Goal: Transaction & Acquisition: Purchase product/service

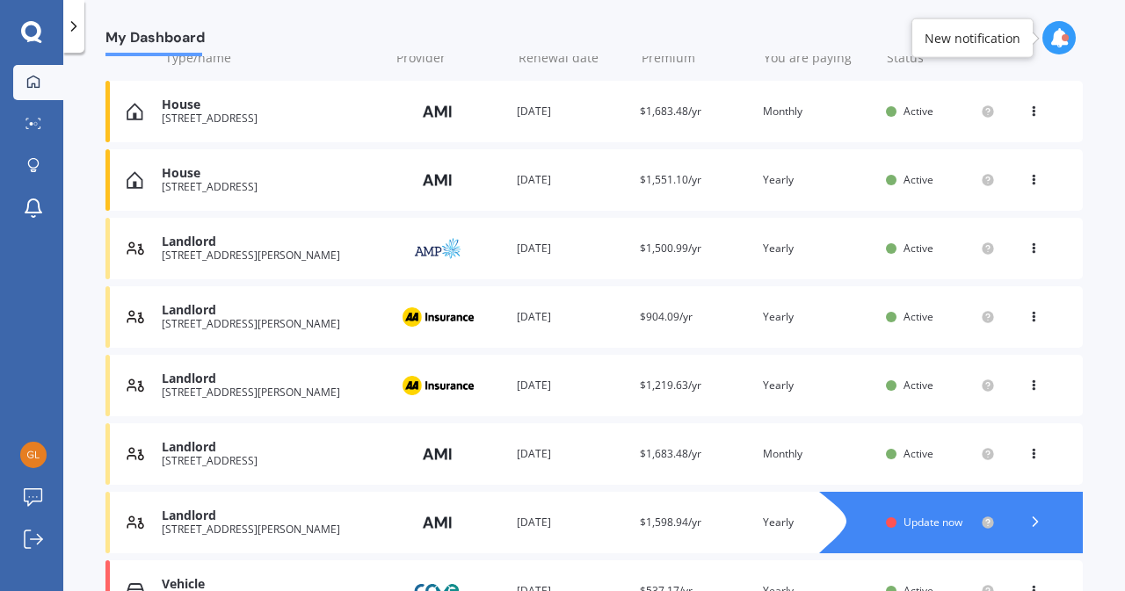
scroll to position [235, 0]
click at [1027, 521] on icon at bounding box center [1036, 521] width 18 height 18
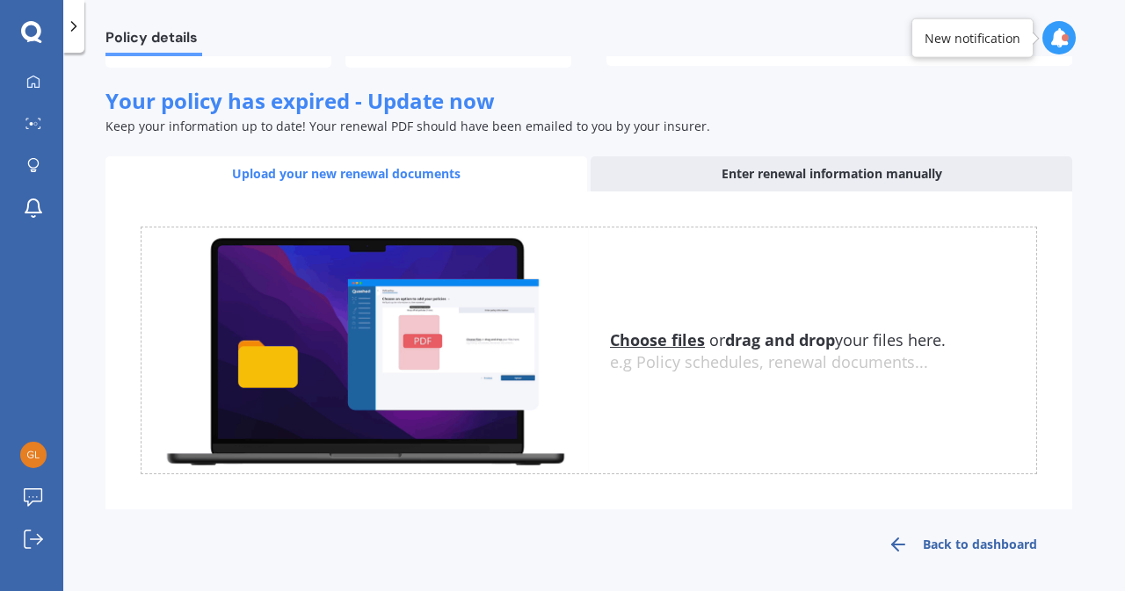
scroll to position [272, 0]
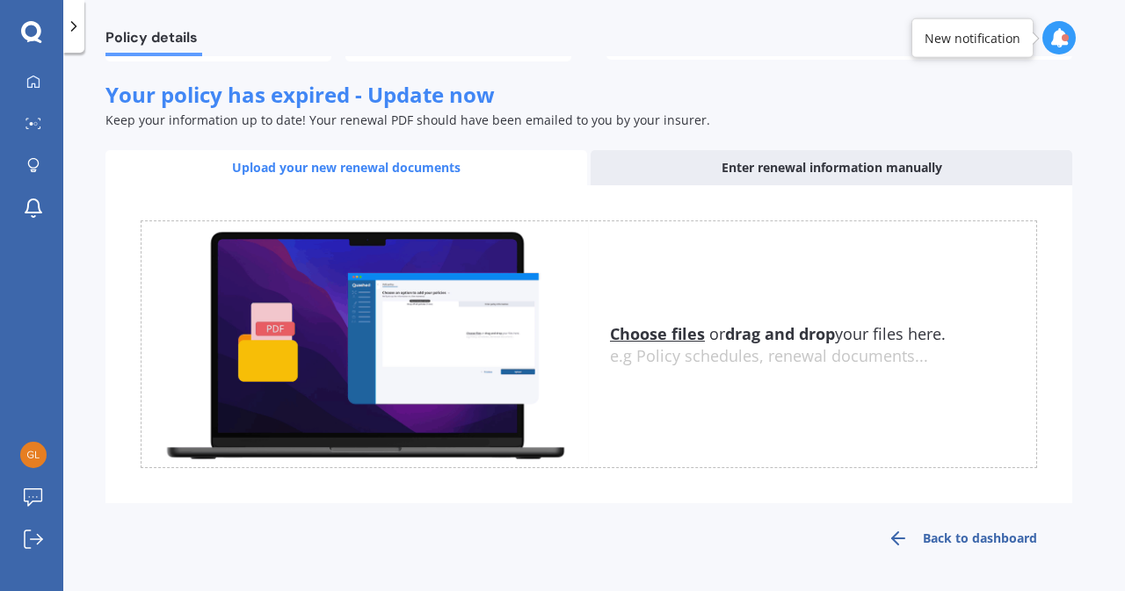
click at [995, 552] on link "Back to dashboard" at bounding box center [963, 539] width 220 height 42
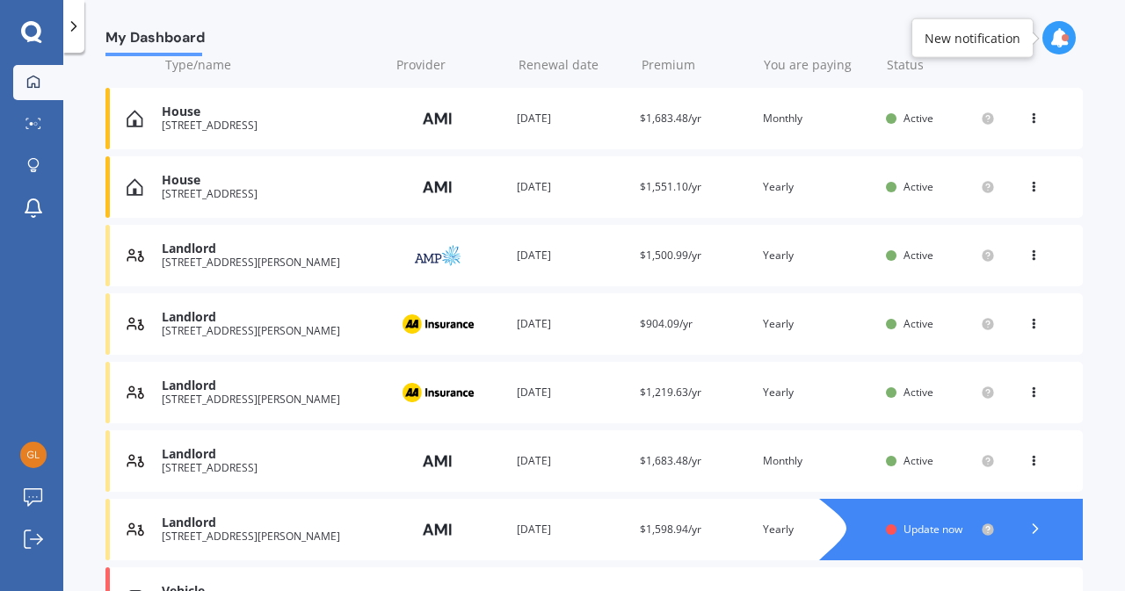
scroll to position [236, 0]
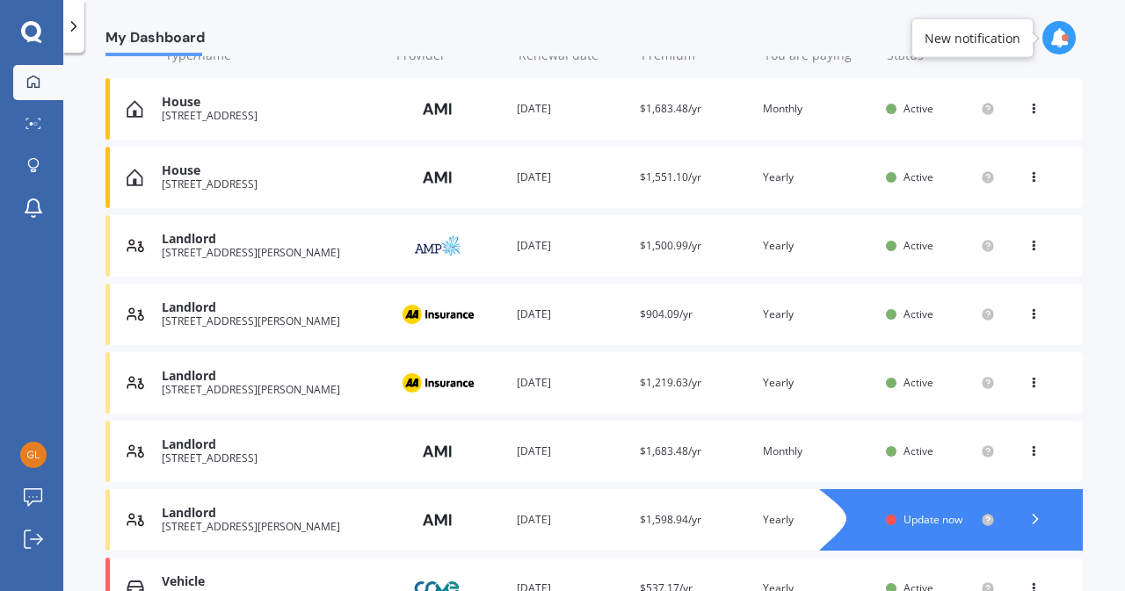
click at [1044, 526] on div at bounding box center [1035, 520] width 53 height 26
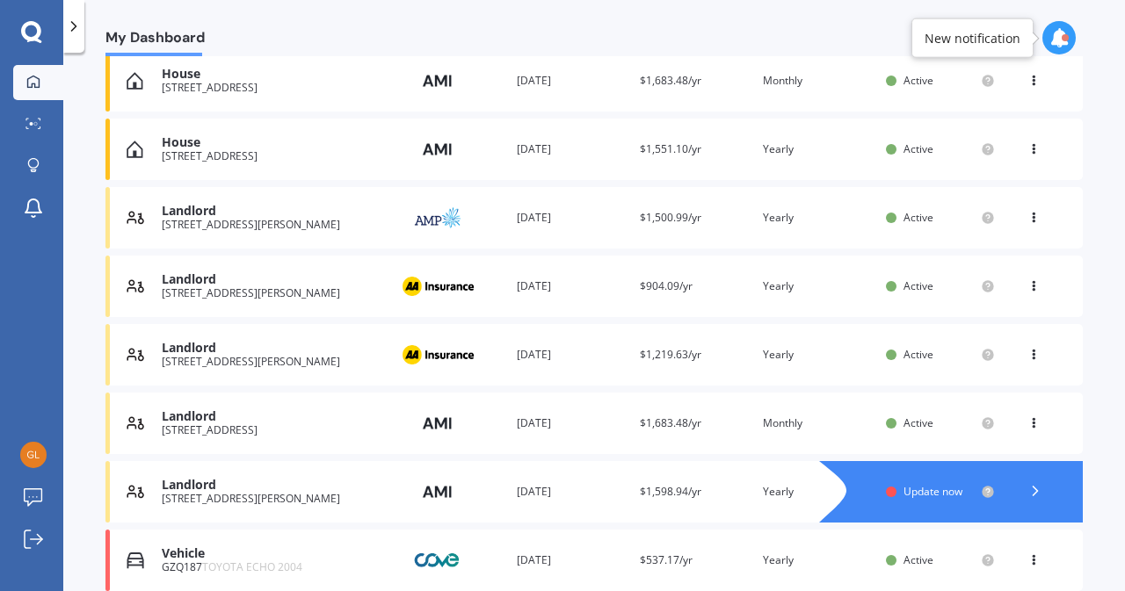
scroll to position [266, 0]
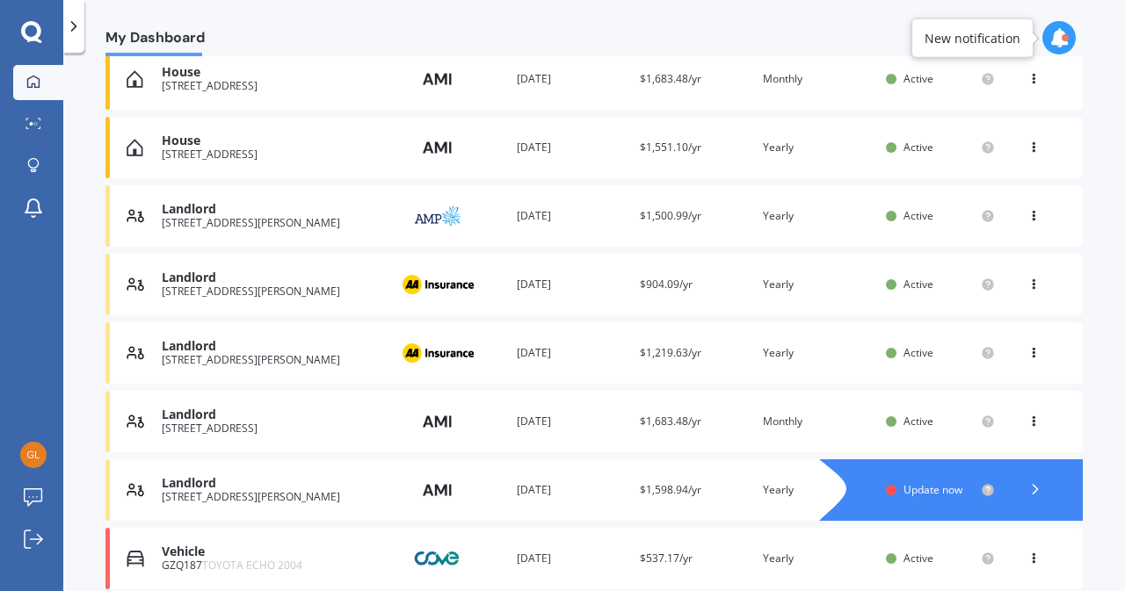
click at [1027, 424] on icon at bounding box center [1033, 418] width 12 height 11
click at [1097, 461] on div "My Dashboard Overview TOTAL NUMBER OF POLICIES 10 NEXT POLICY RENEWING IN Overd…" at bounding box center [594, 325] width 1062 height 539
click at [1028, 487] on icon at bounding box center [1036, 490] width 18 height 18
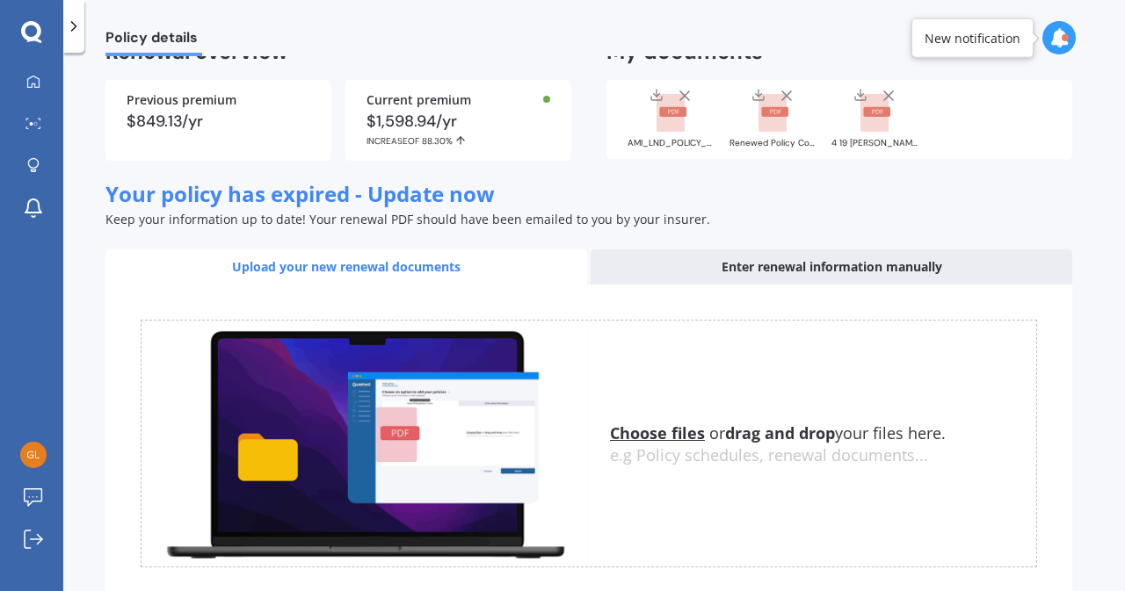
scroll to position [272, 0]
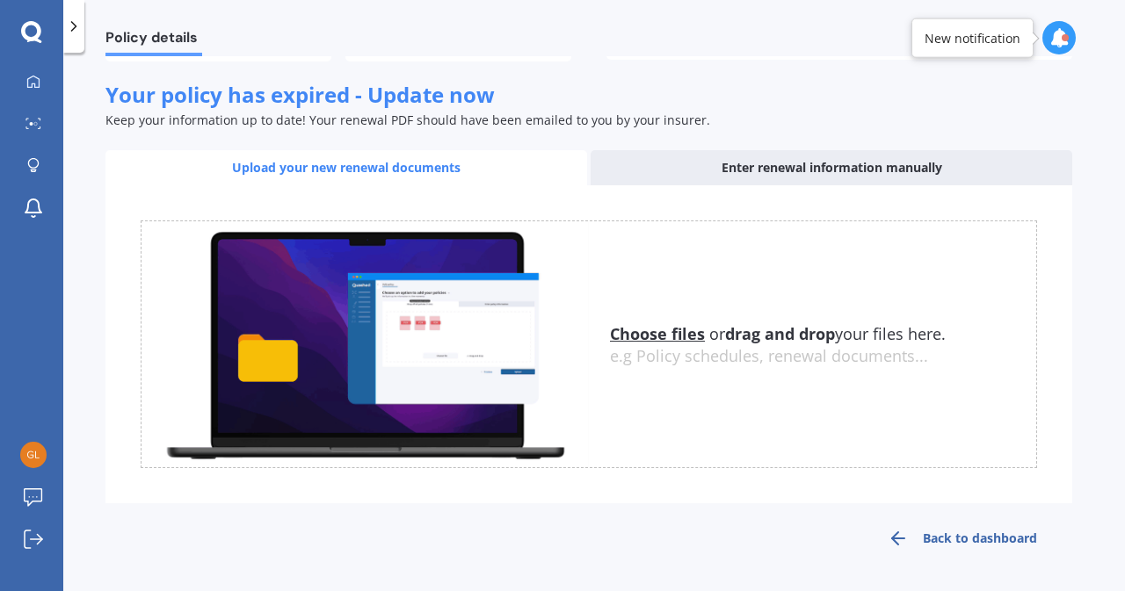
click at [970, 541] on link "Back to dashboard" at bounding box center [963, 539] width 220 height 42
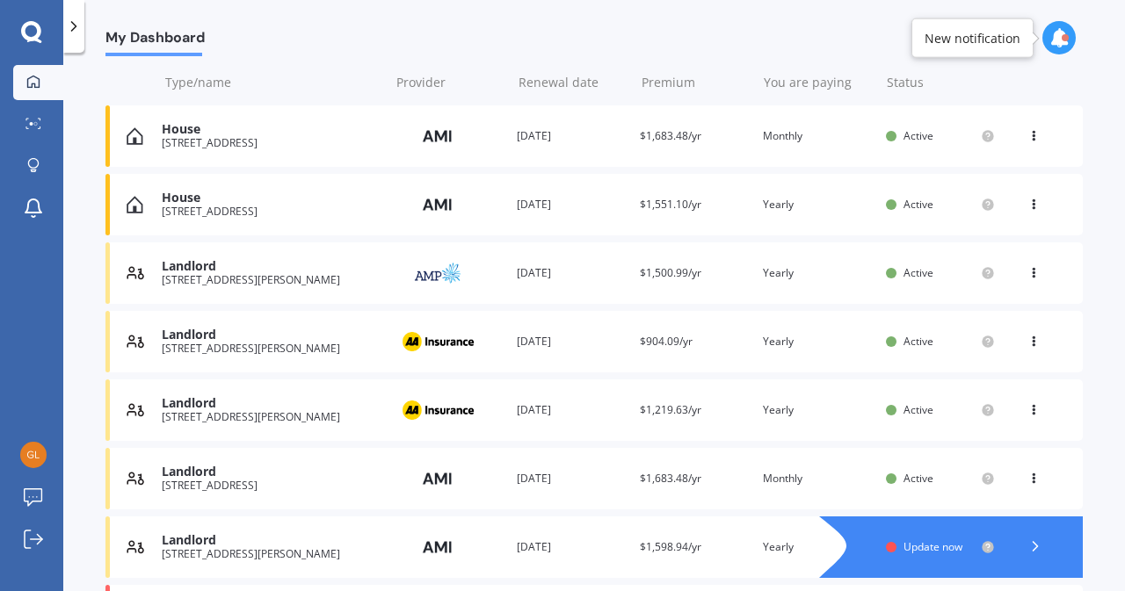
scroll to position [214, 0]
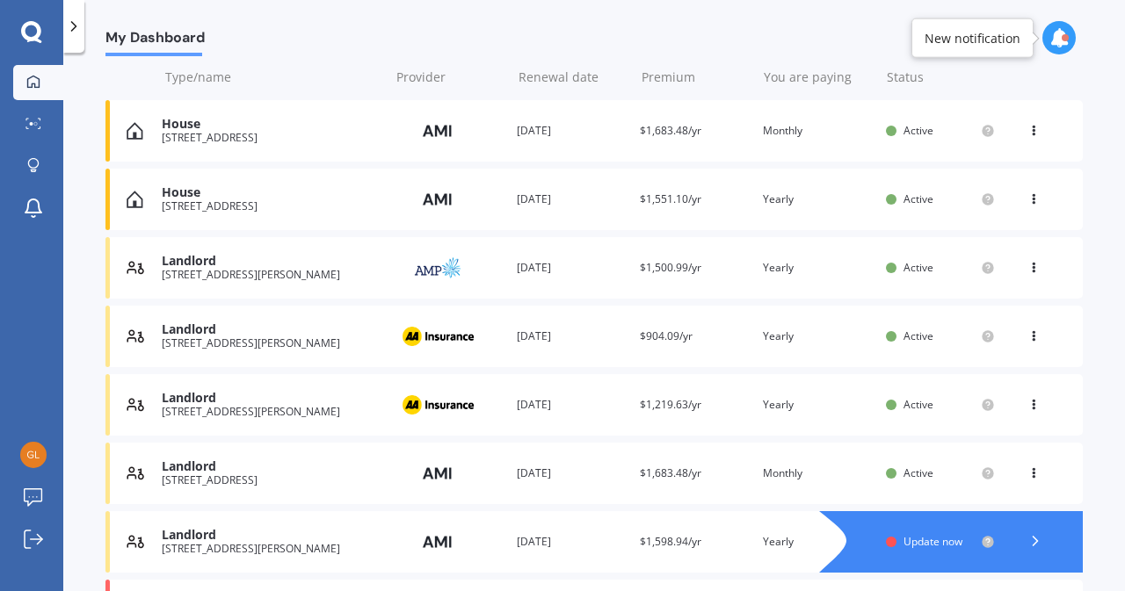
click at [744, 187] on div "House [STREET_ADDRESS] Provider Renewal date [DATE] Premium $1,551.10/yr You ar…" at bounding box center [593, 200] width 977 height 62
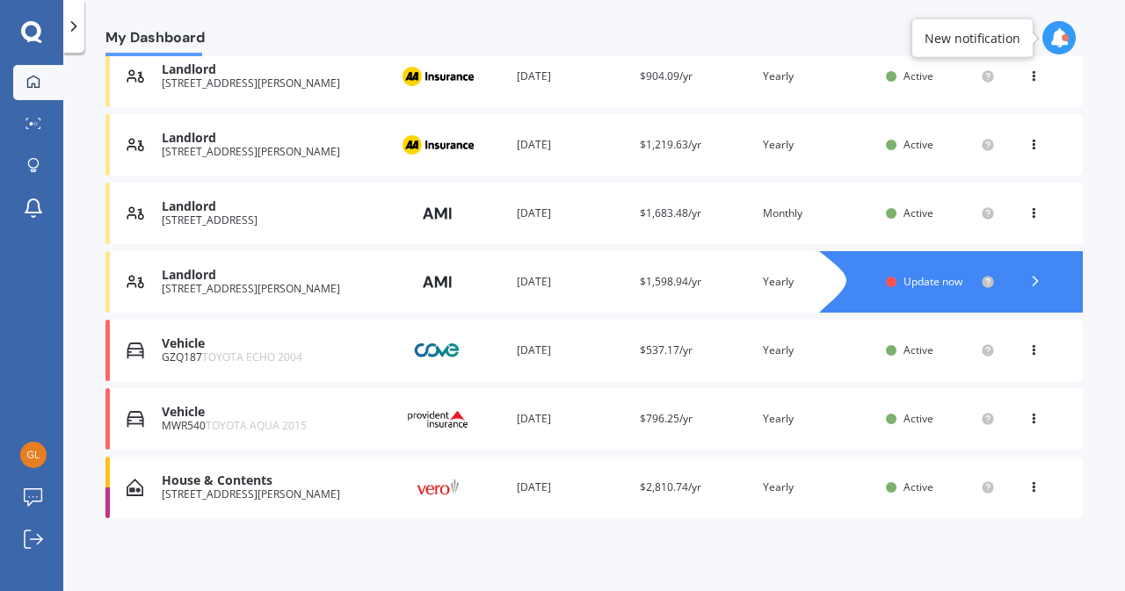
scroll to position [475, 0]
click at [39, 127] on icon at bounding box center [33, 123] width 16 height 11
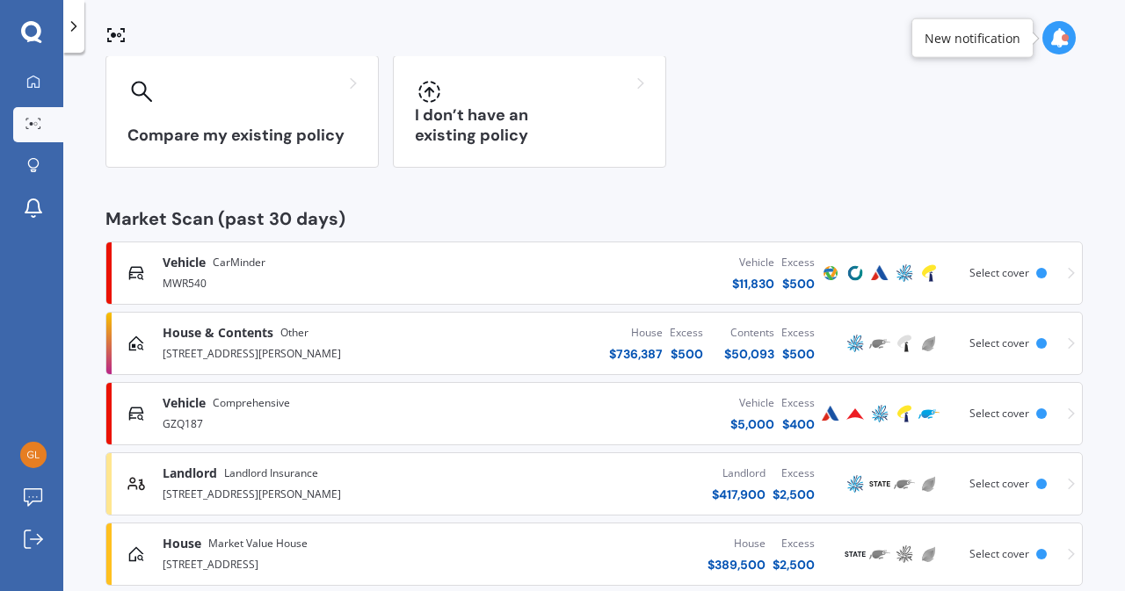
scroll to position [169, 0]
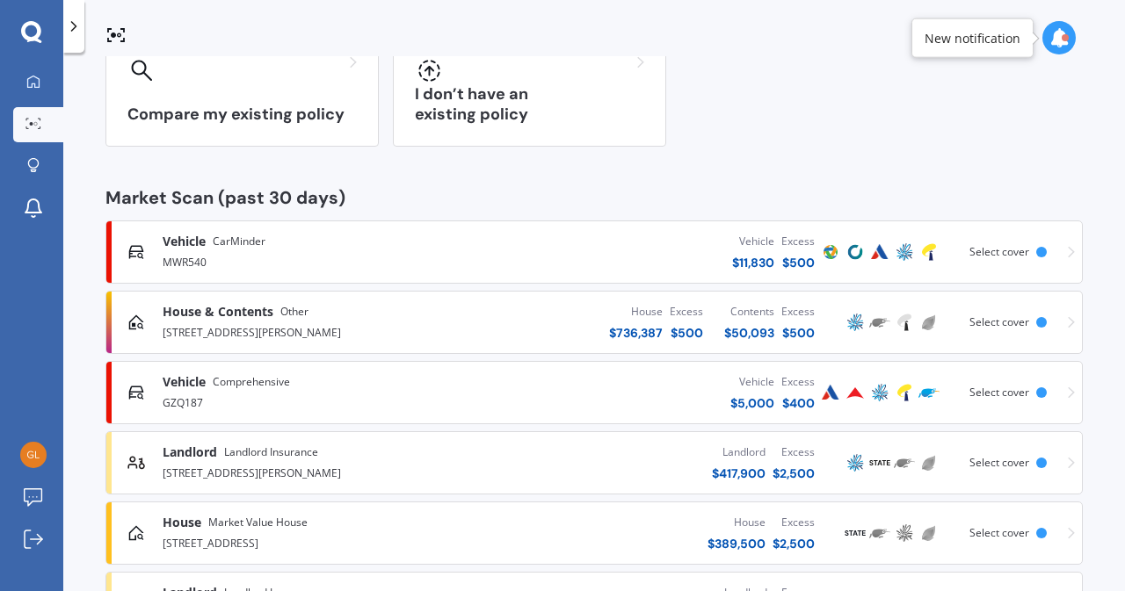
click at [1036, 253] on div at bounding box center [1041, 252] width 11 height 11
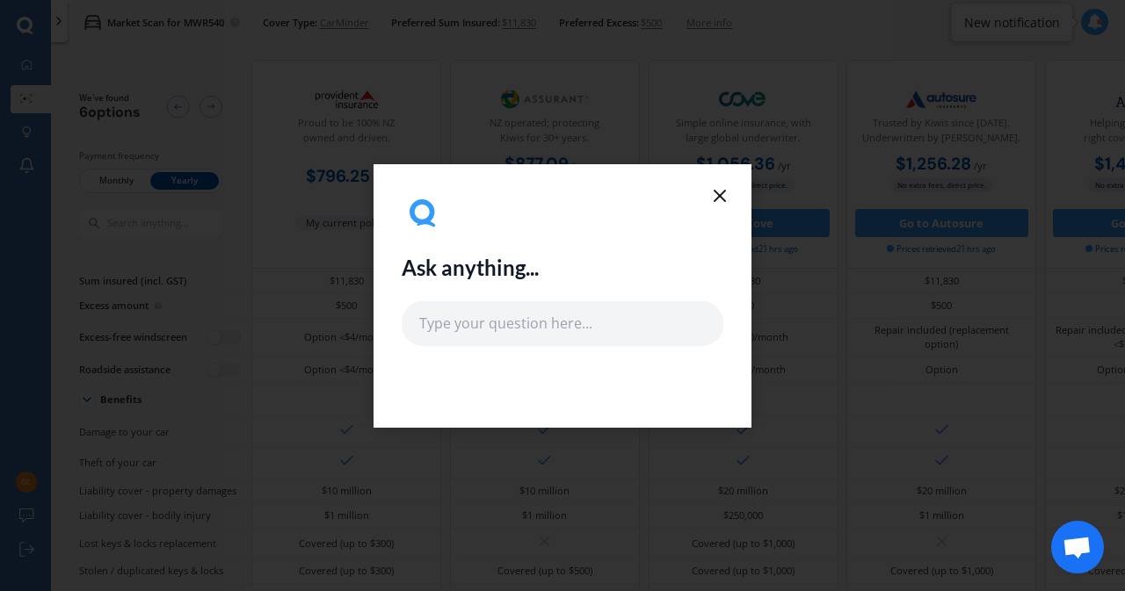
click at [720, 200] on icon at bounding box center [719, 195] width 21 height 21
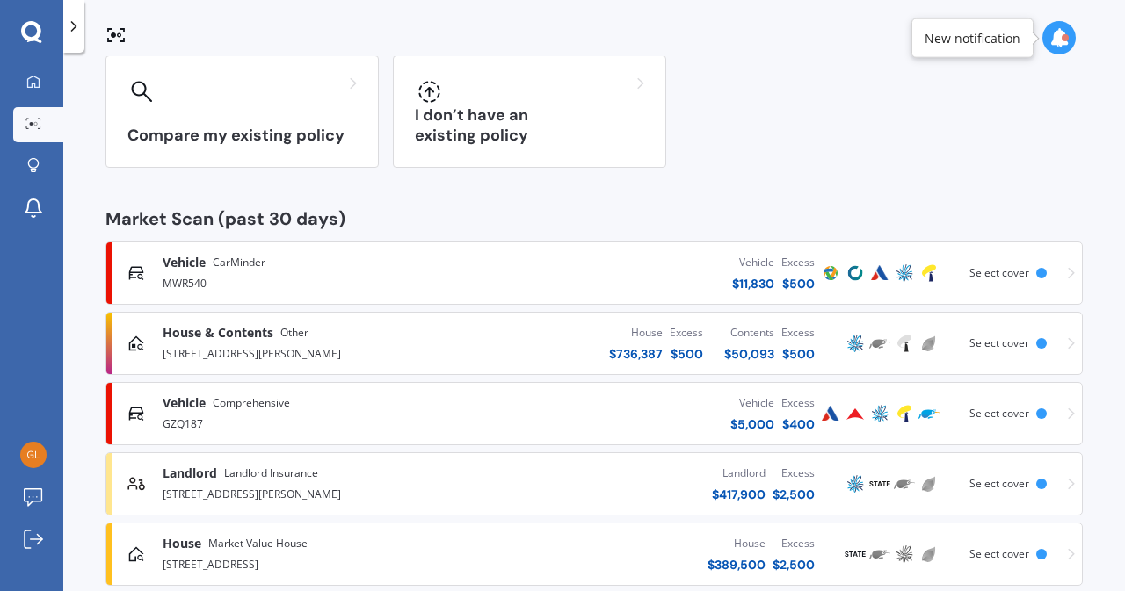
scroll to position [150, 0]
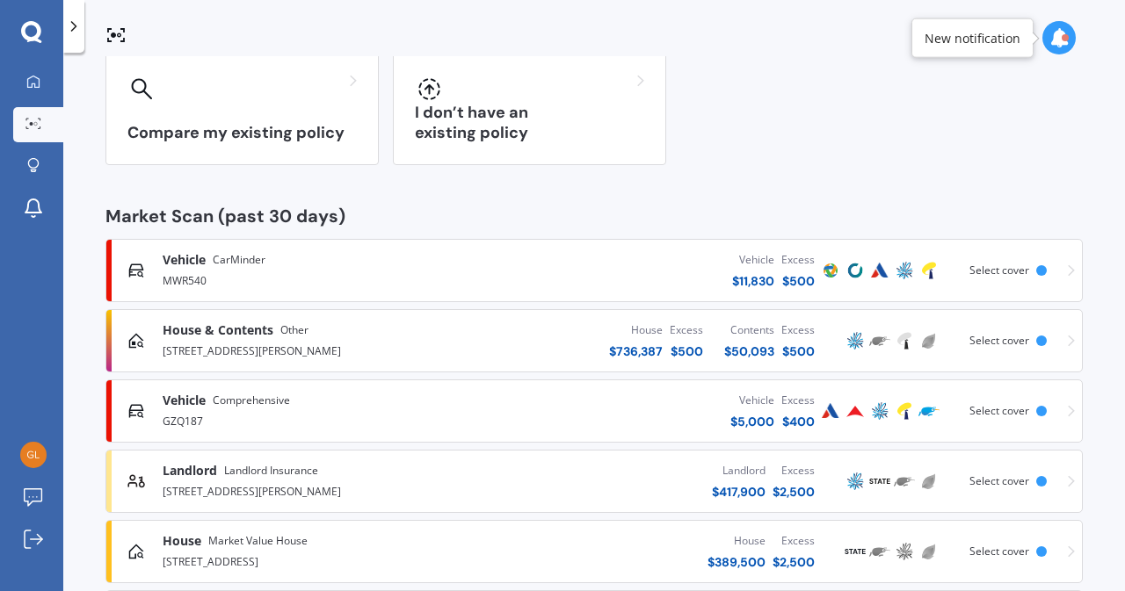
click at [1023, 347] on div "House & Contents Other [STREET_ADDRESS][GEOGRAPHIC_DATA][PERSON_NAME] $ 736,387…" at bounding box center [593, 341] width 961 height 53
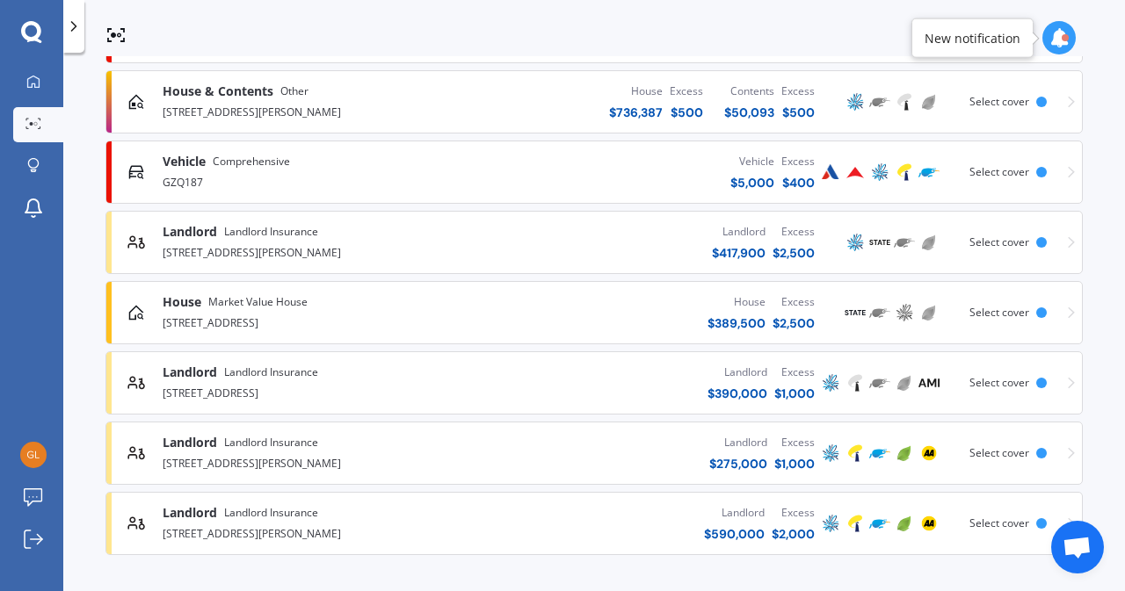
scroll to position [392, 0]
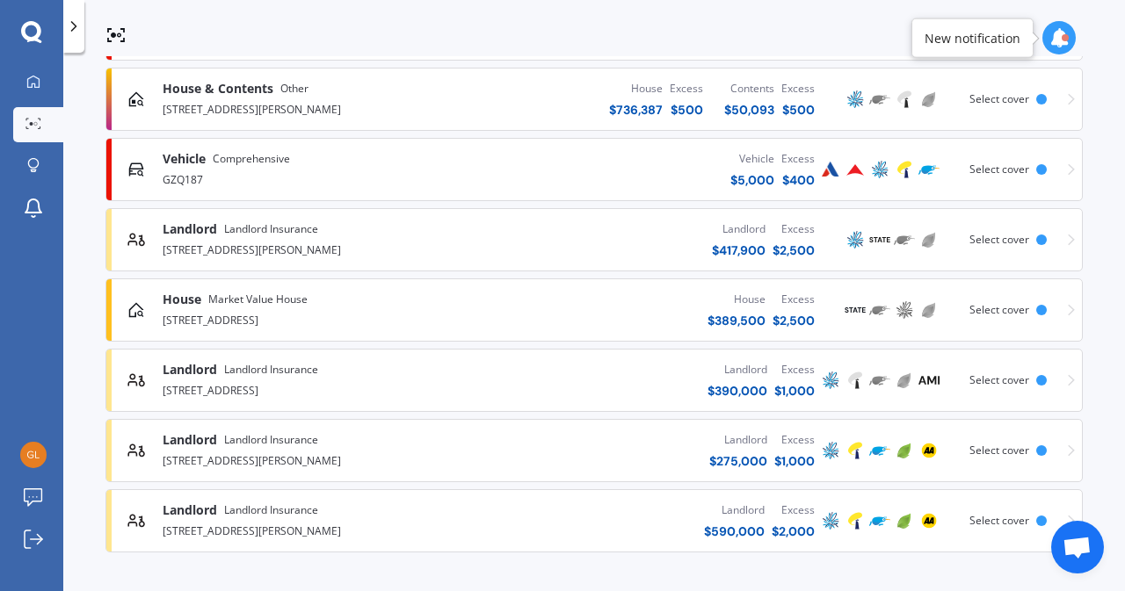
click at [283, 528] on div "[STREET_ADDRESS][PERSON_NAME]" at bounding box center [318, 529] width 310 height 21
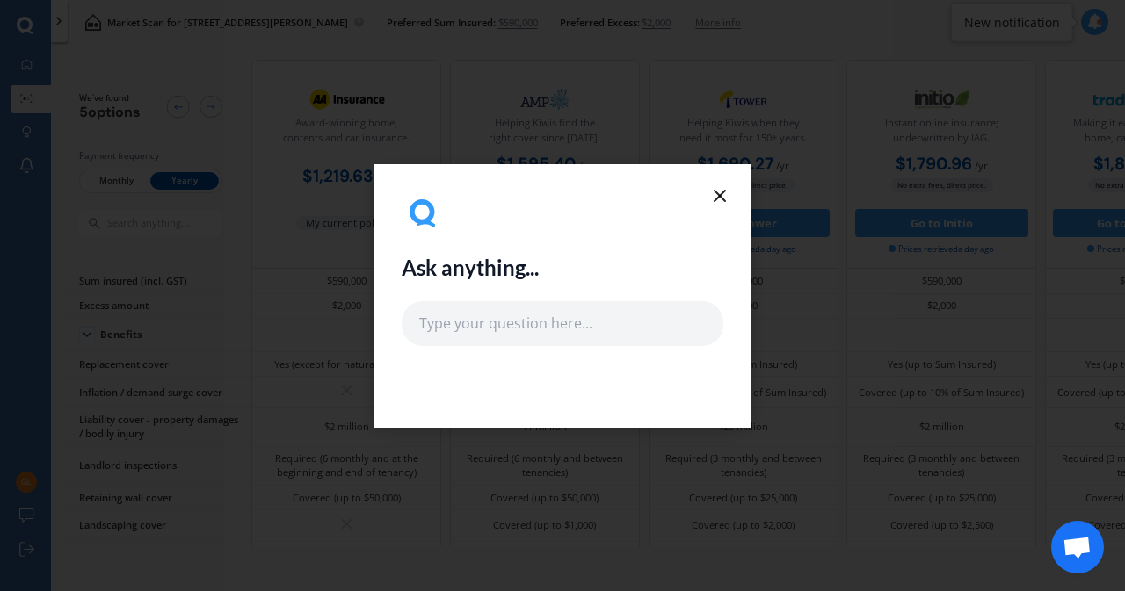
click at [714, 194] on icon at bounding box center [719, 195] width 21 height 21
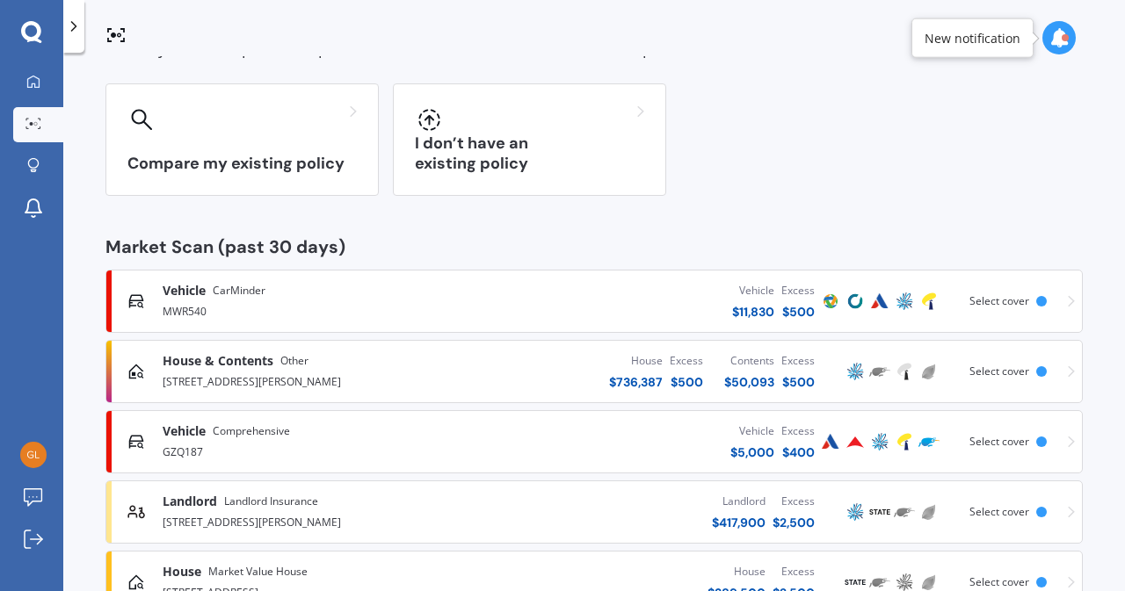
scroll to position [392, 0]
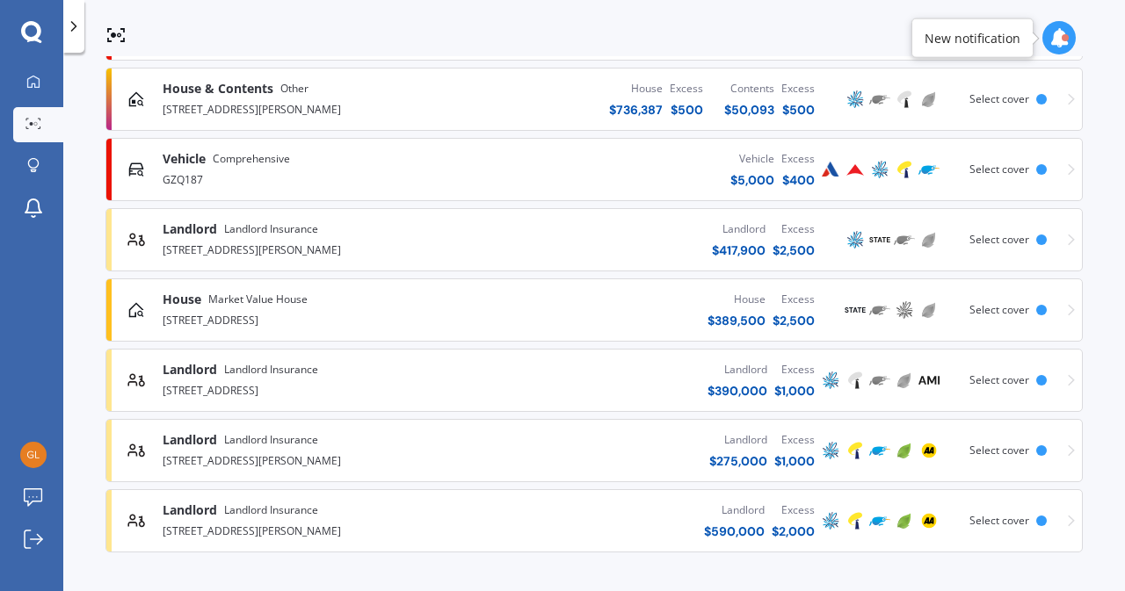
click at [754, 440] on div "Landlord" at bounding box center [738, 441] width 58 height 18
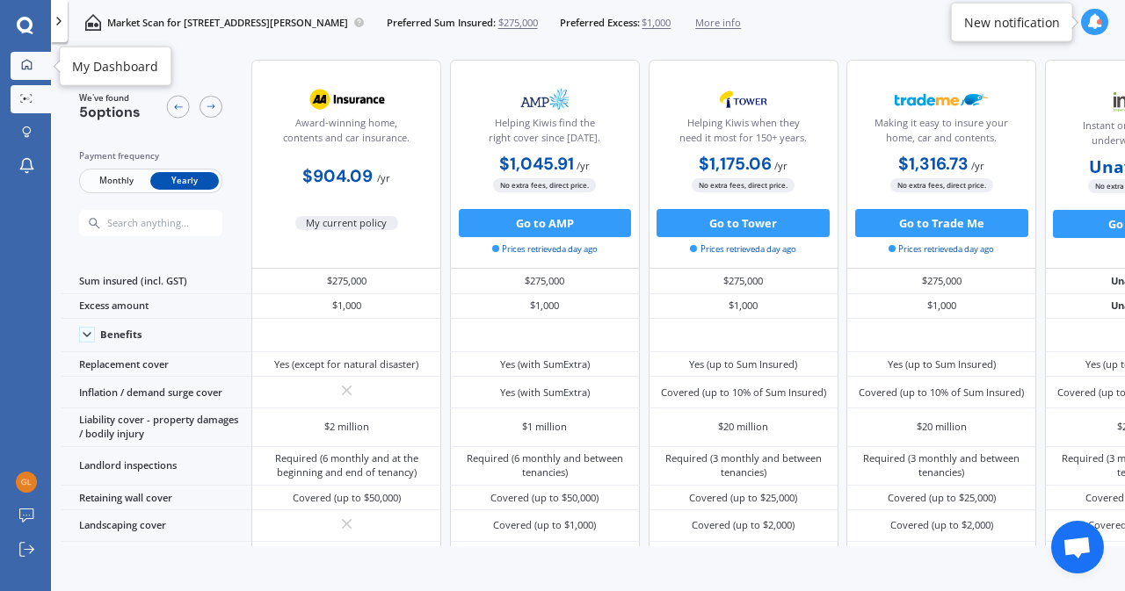
click at [31, 57] on link "My Dashboard" at bounding box center [31, 66] width 40 height 28
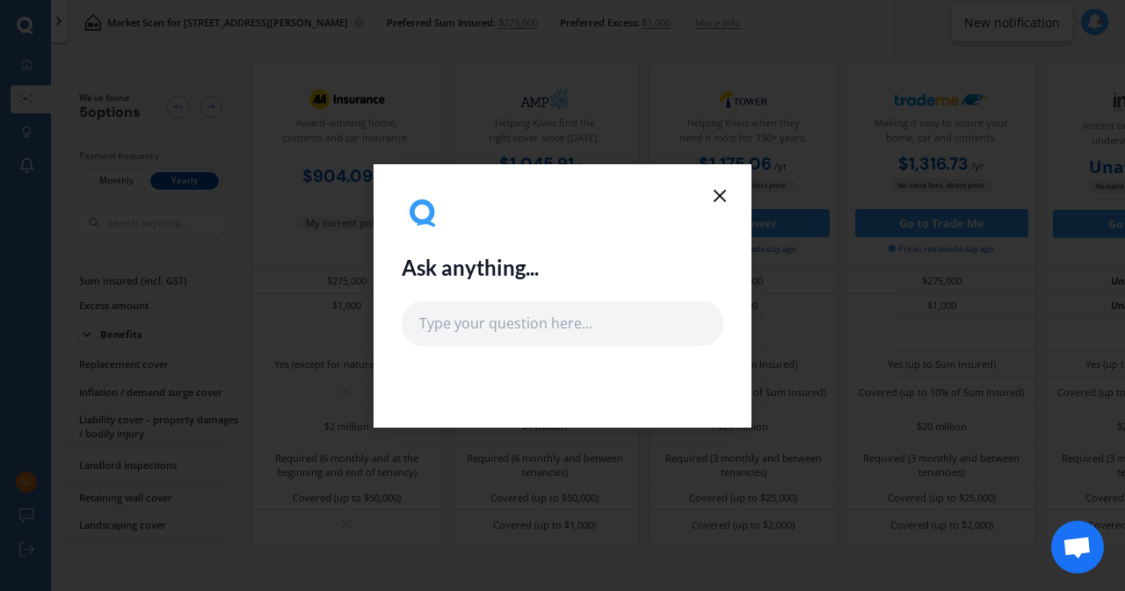
click at [722, 192] on line at bounding box center [720, 196] width 11 height 11
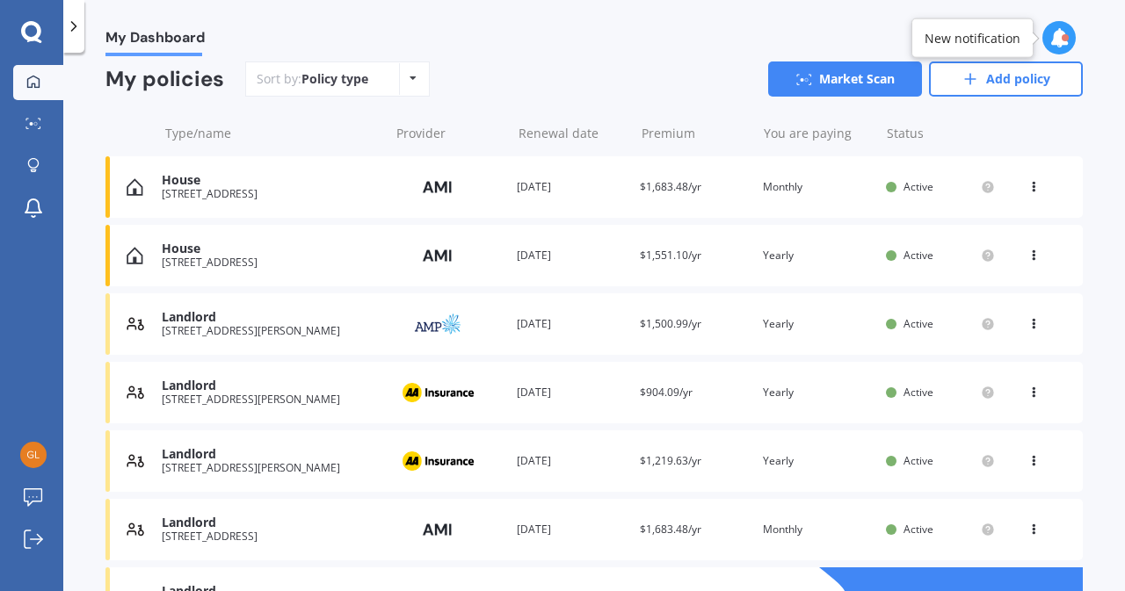
scroll to position [160, 0]
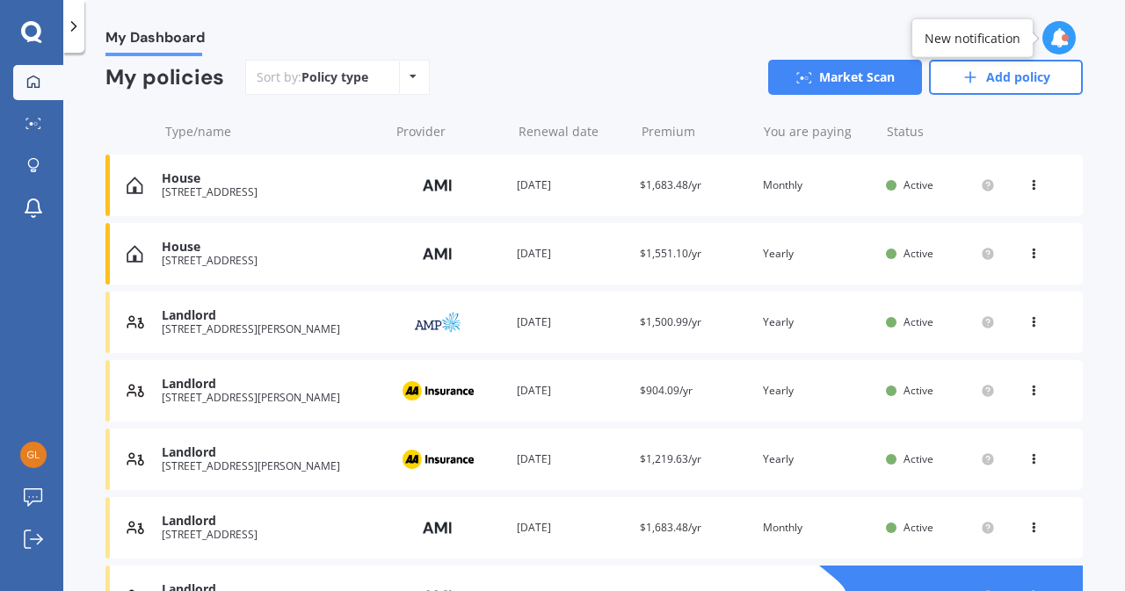
click at [1027, 179] on icon at bounding box center [1033, 182] width 12 height 11
click at [838, 83] on link "Market Scan" at bounding box center [845, 77] width 154 height 35
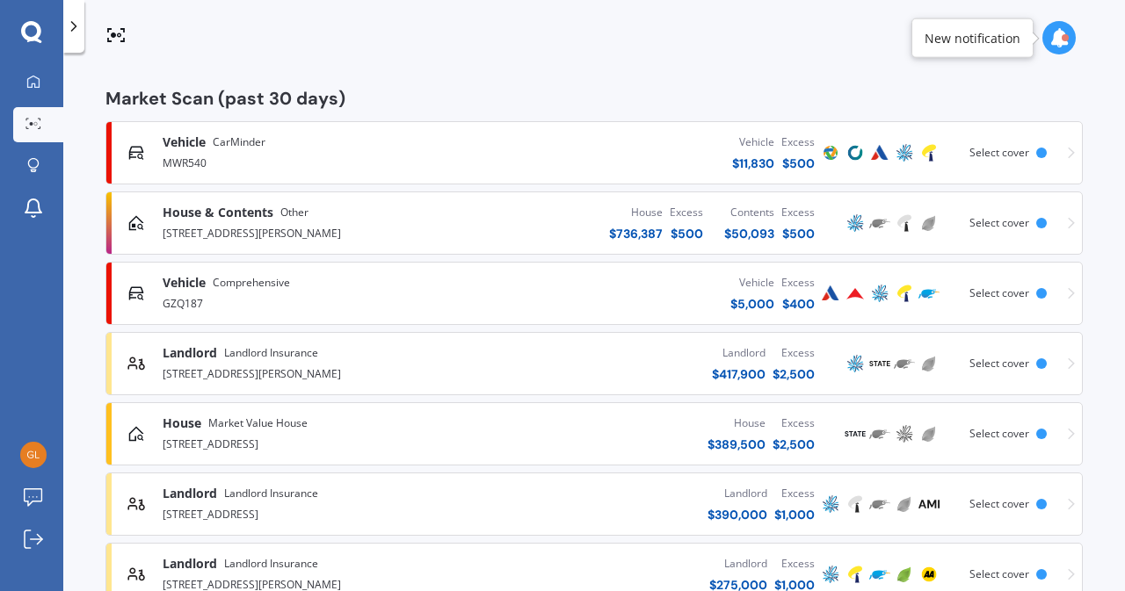
scroll to position [267, 0]
click at [792, 448] on div "$ 2,500" at bounding box center [794, 446] width 42 height 18
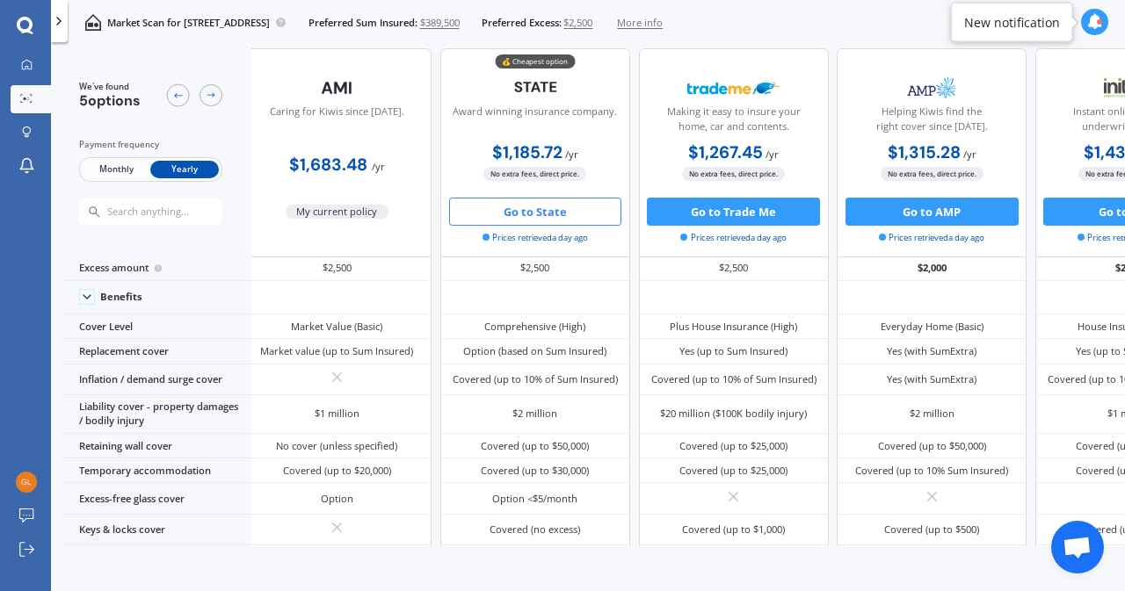
scroll to position [0, 12]
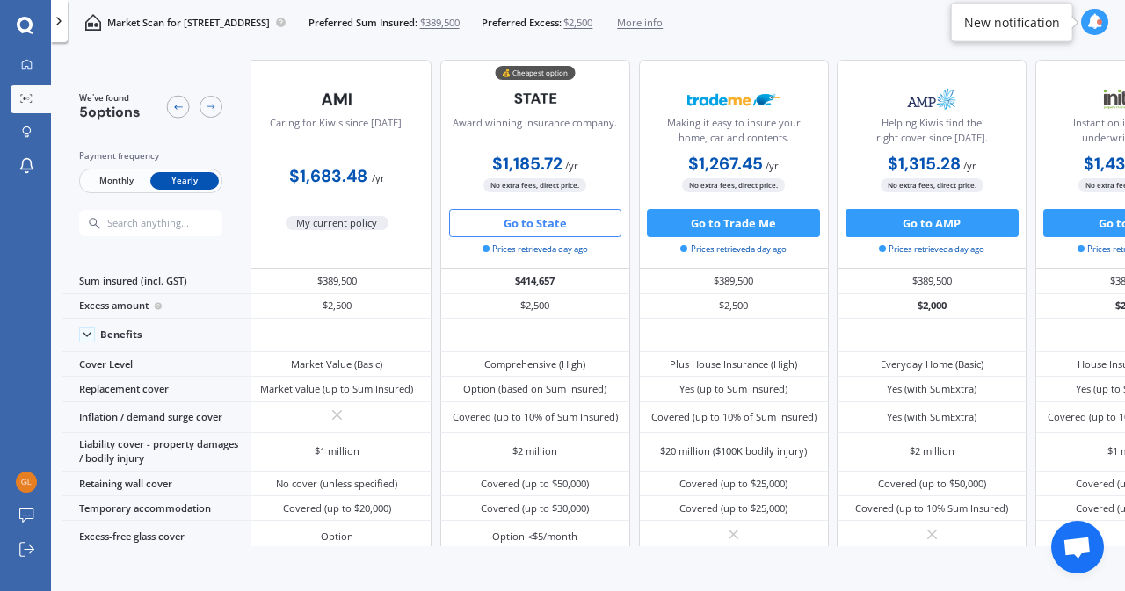
click at [535, 226] on button "Go to State" at bounding box center [535, 223] width 173 height 28
